Goal: Information Seeking & Learning: Understand process/instructions

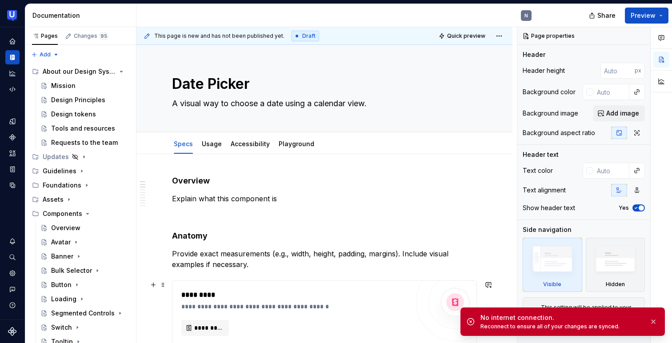
scroll to position [92, 0]
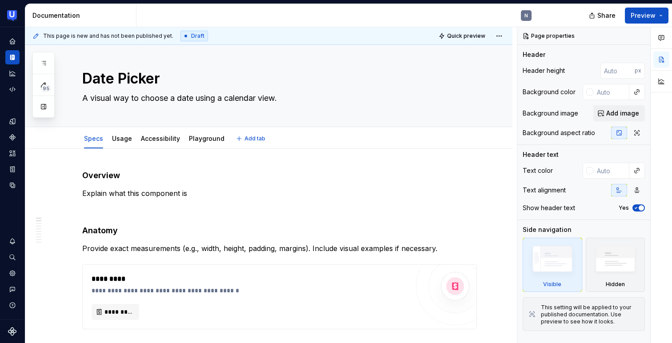
scroll to position [1, 0]
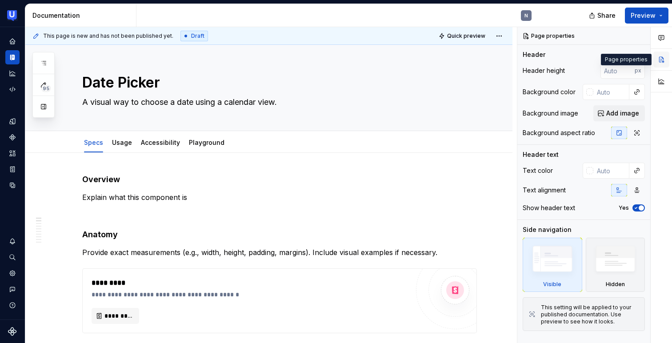
click at [664, 58] on button "button" at bounding box center [662, 60] width 16 height 16
click at [622, 274] on img at bounding box center [616, 261] width 52 height 39
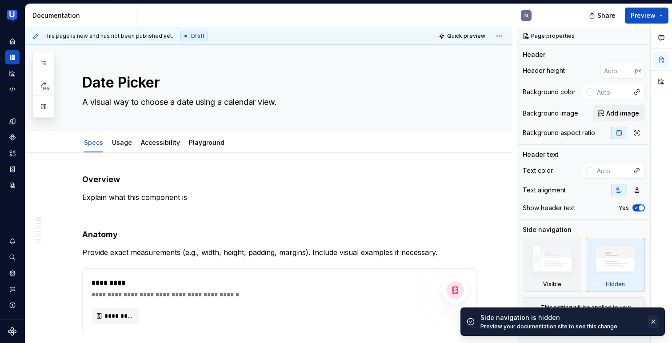
click at [655, 319] on button "button" at bounding box center [654, 322] width 12 height 12
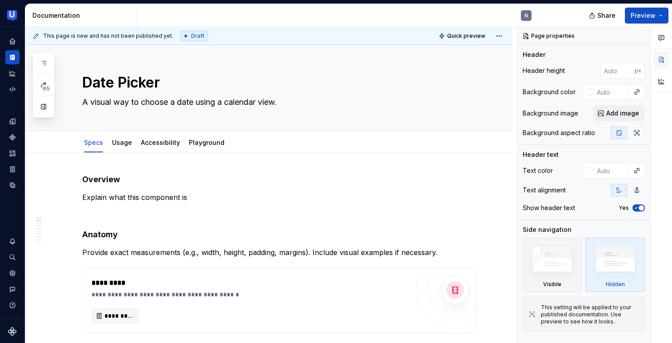
click at [660, 65] on button "button" at bounding box center [662, 60] width 16 height 16
click at [557, 254] on img at bounding box center [553, 261] width 52 height 39
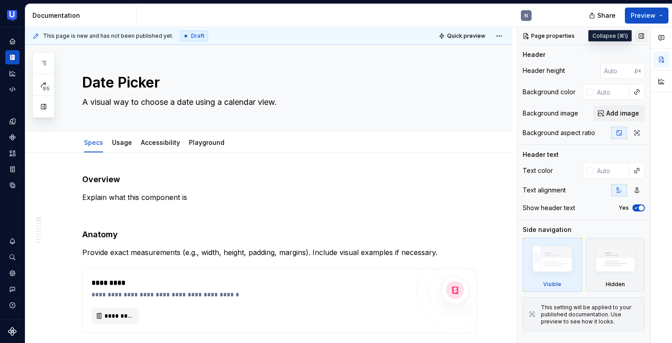
click at [641, 37] on button "button" at bounding box center [642, 36] width 12 height 12
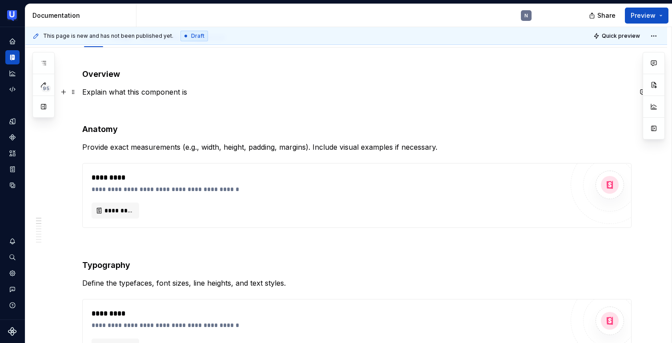
scroll to position [107, 0]
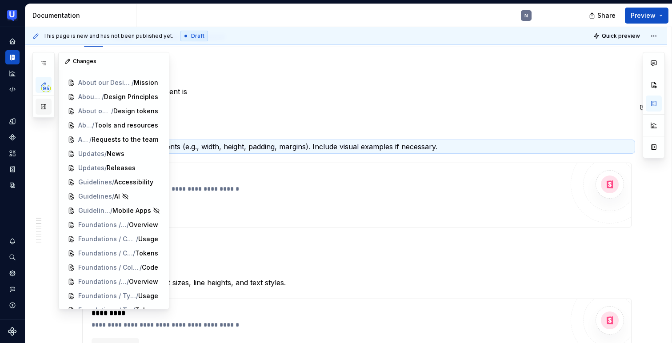
click at [41, 106] on button "button" at bounding box center [44, 107] width 16 height 16
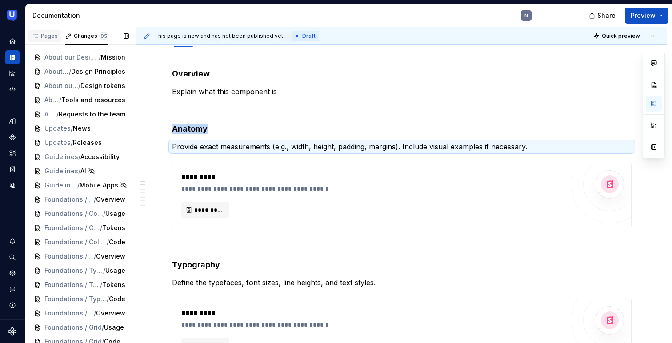
click at [42, 38] on div "Pages" at bounding box center [45, 35] width 26 height 7
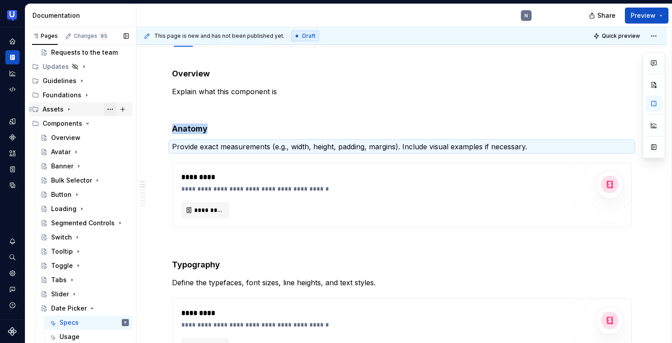
scroll to position [274, 0]
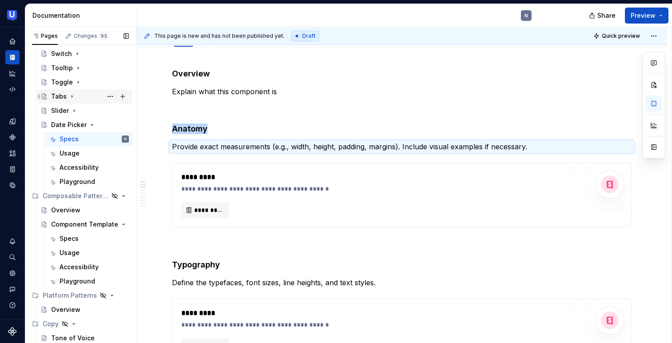
click at [61, 95] on div "Tabs" at bounding box center [59, 96] width 16 height 9
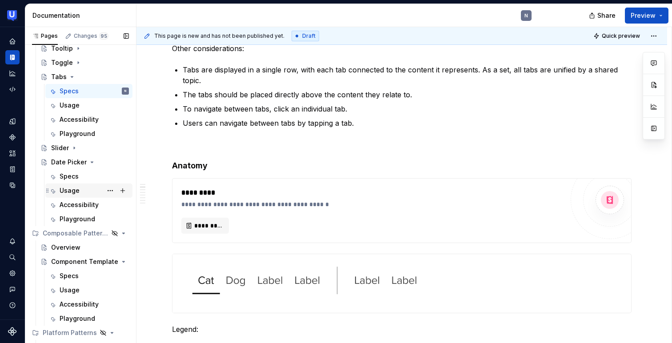
scroll to position [296, 0]
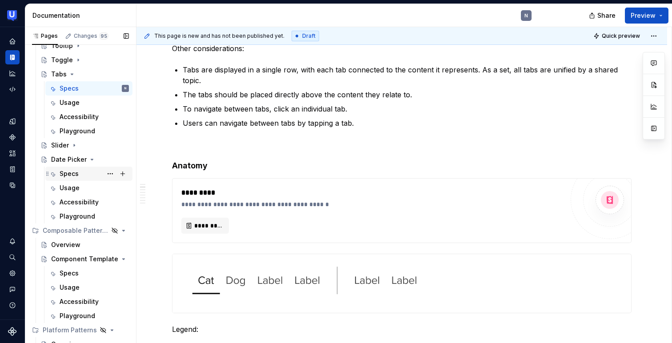
click at [69, 174] on div "Specs" at bounding box center [69, 173] width 19 height 9
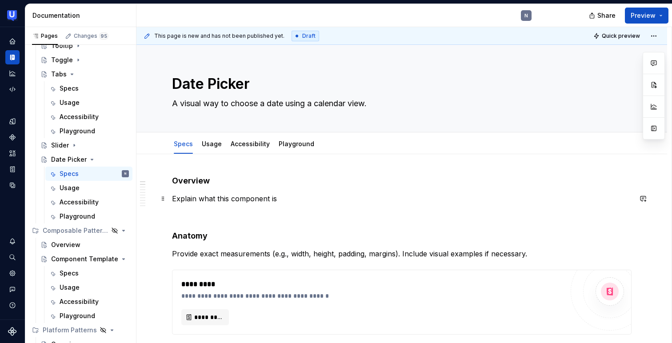
click at [227, 196] on p "Explain what this component is" at bounding box center [402, 198] width 460 height 11
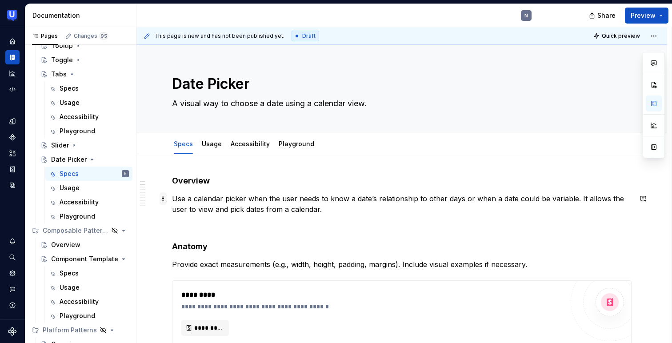
click at [164, 197] on span at bounding box center [163, 199] width 7 height 12
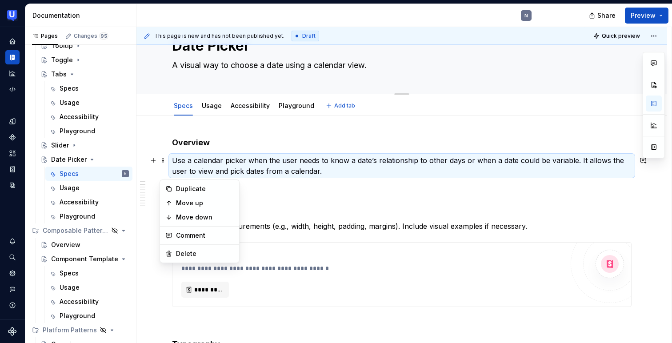
type textarea "*"
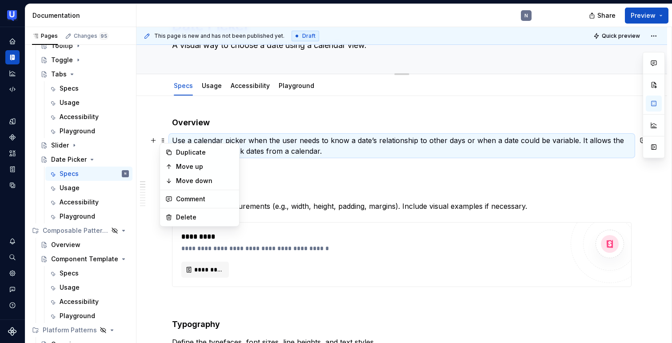
scroll to position [66, 0]
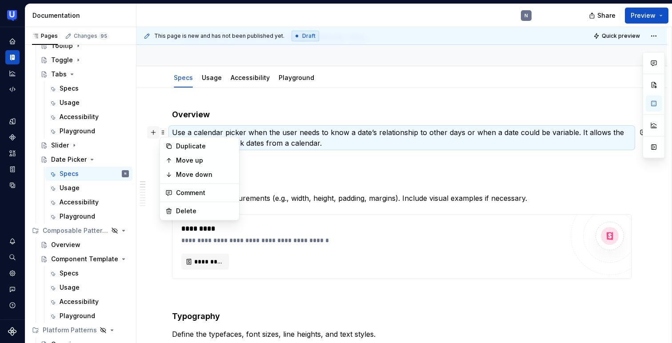
click at [154, 136] on button "button" at bounding box center [153, 132] width 12 height 12
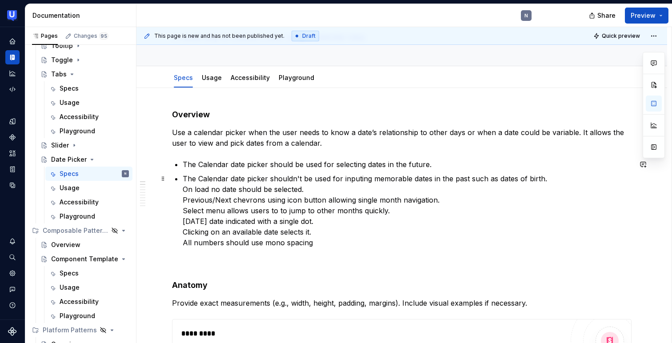
click at [183, 191] on p "The Calendar date picker shouldn't be used for inputing memorable dates in the …" at bounding box center [407, 210] width 449 height 75
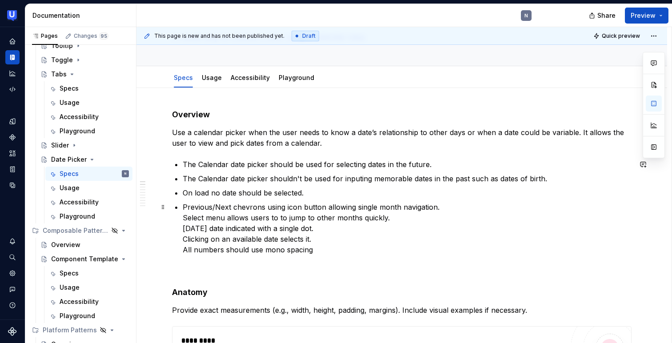
click at [183, 221] on p "Previous/Next chevrons using icon button allowing single month navigation. Sele…" at bounding box center [407, 228] width 449 height 53
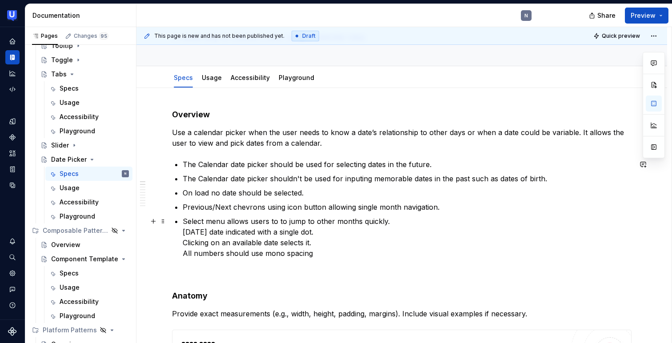
click at [184, 232] on p "Select menu allows users to to jump to other months quickly. [DATE] date indica…" at bounding box center [407, 237] width 449 height 43
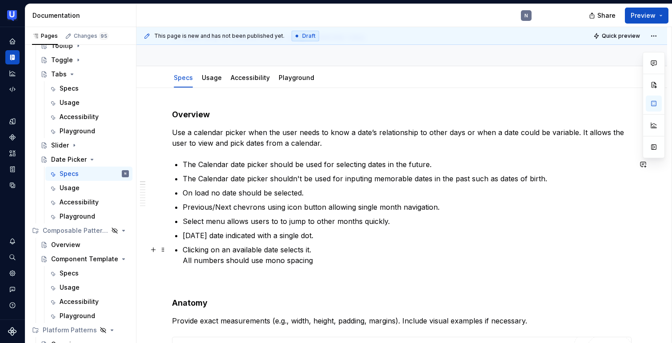
click at [183, 263] on p "Clicking on an available date selects it. All numbers should use mono spacing" at bounding box center [407, 255] width 449 height 21
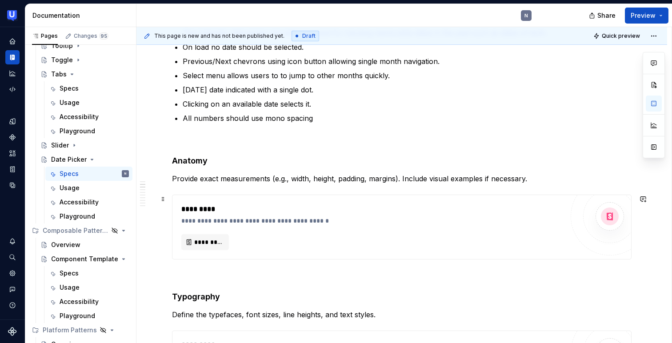
scroll to position [224, 0]
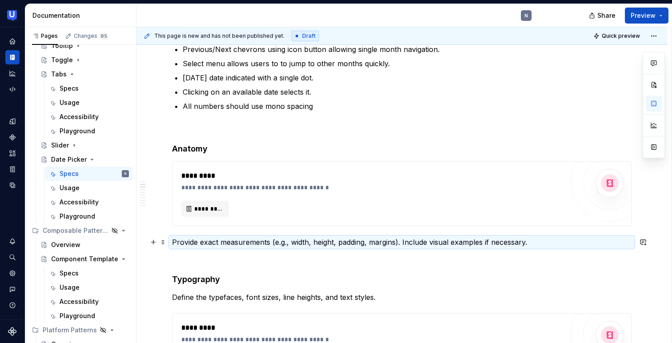
click at [194, 239] on p "Provide exact measurements (e.g., width, height, padding, margins). Include vis…" at bounding box center [402, 242] width 460 height 11
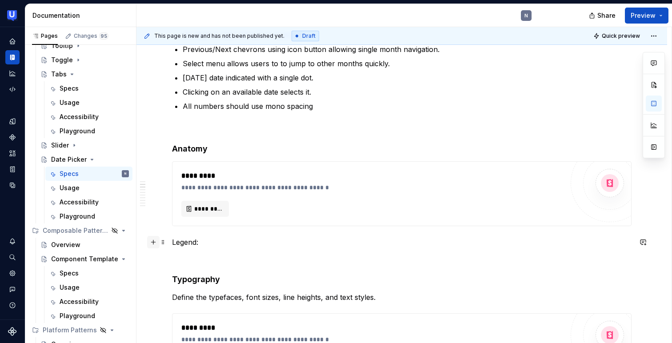
click at [151, 243] on button "button" at bounding box center [153, 242] width 12 height 12
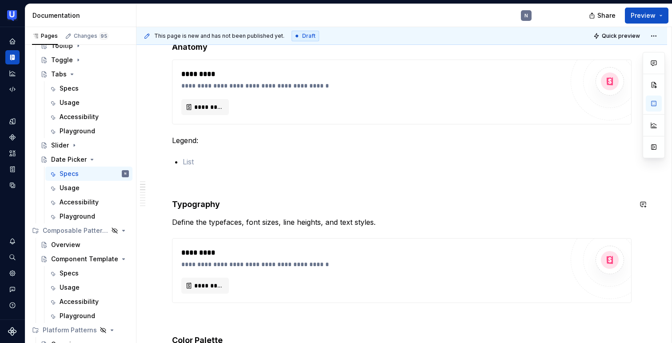
scroll to position [323, 0]
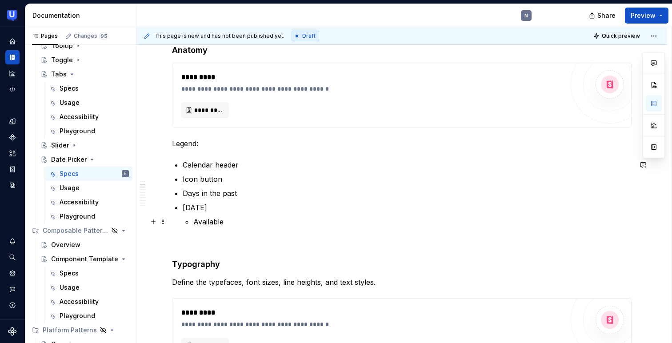
click at [186, 222] on li "[DATE] Available" at bounding box center [407, 214] width 449 height 25
click at [217, 223] on p "Available" at bounding box center [407, 222] width 449 height 11
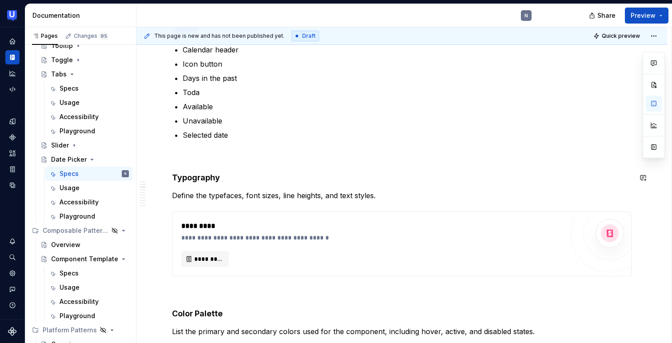
scroll to position [467, 0]
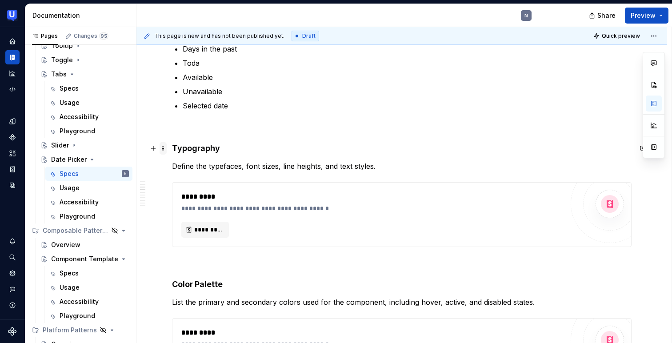
click at [160, 148] on span at bounding box center [163, 148] width 7 height 12
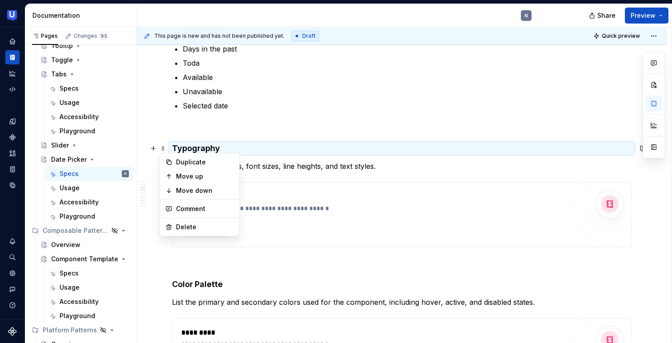
type textarea "*"
